Goal: Find specific page/section: Find specific page/section

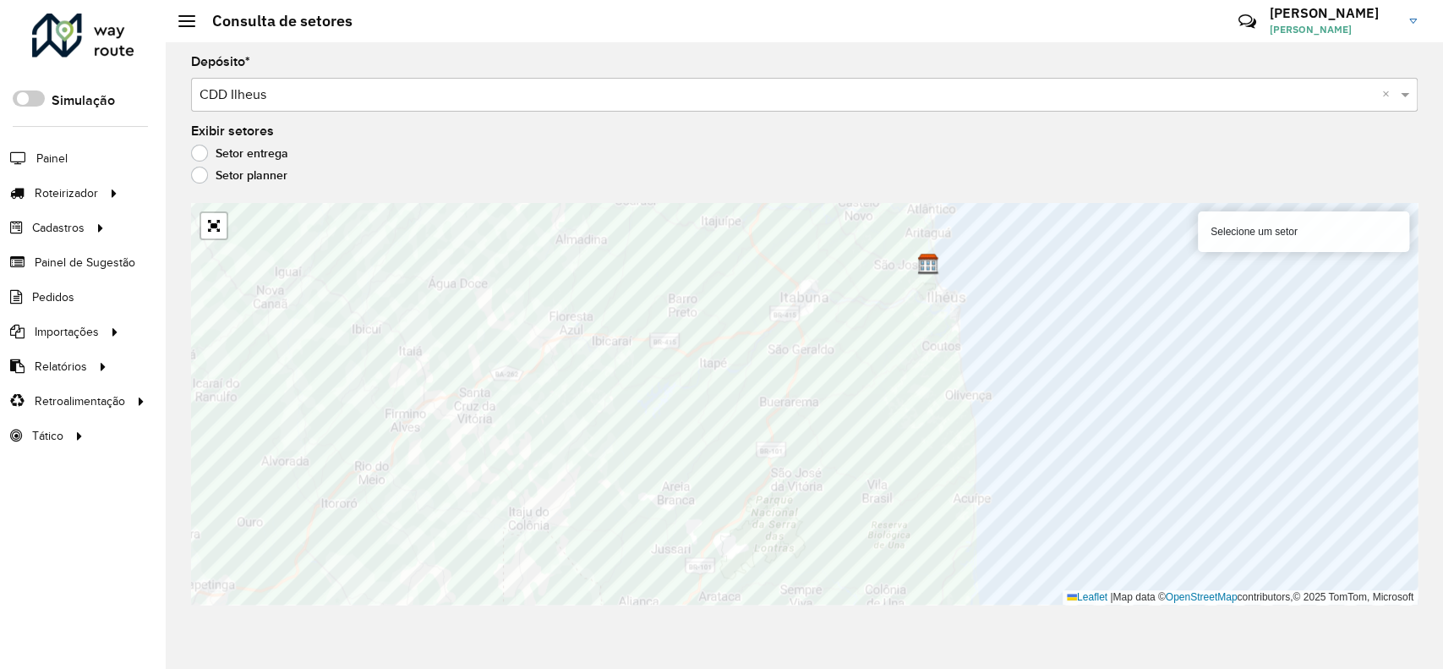
click at [101, 32] on div at bounding box center [83, 36] width 102 height 44
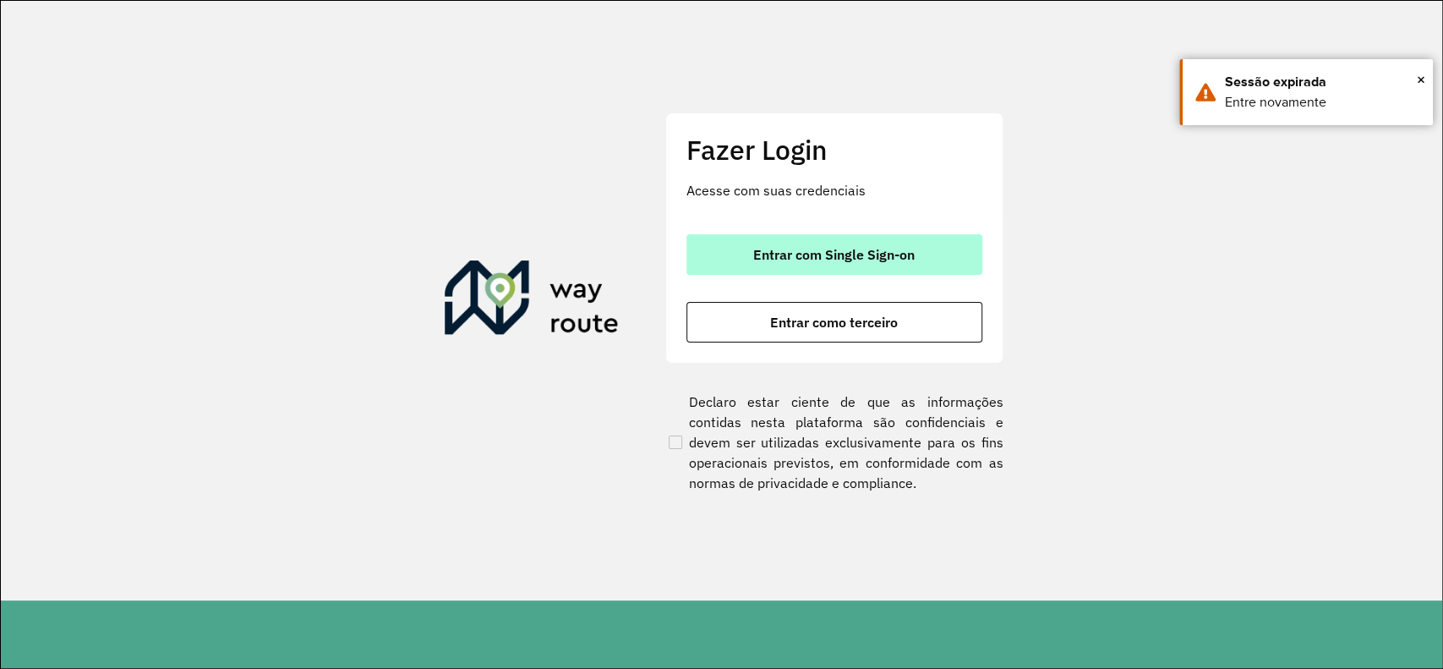
click at [818, 243] on button "Entrar com Single Sign-on" at bounding box center [834, 254] width 296 height 41
